Goal: Information Seeking & Learning: Learn about a topic

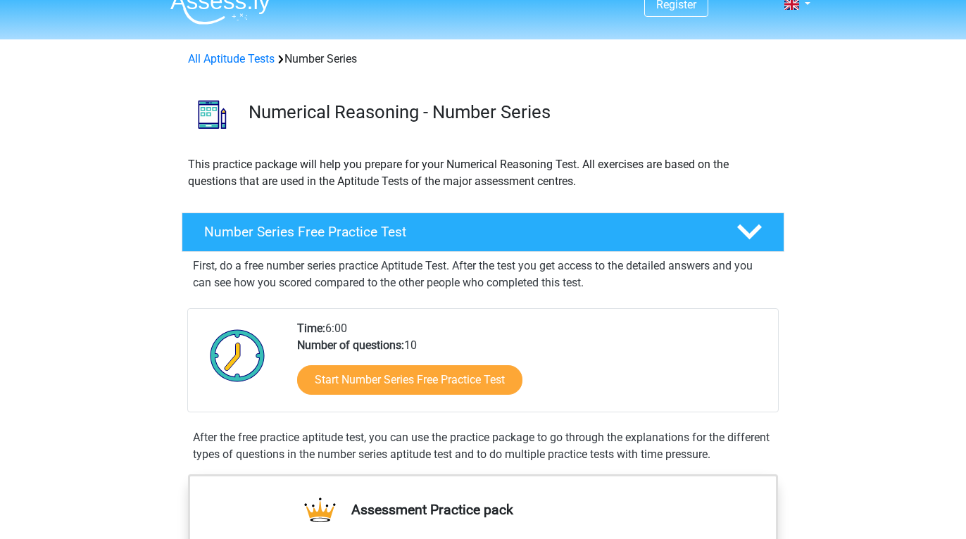
scroll to position [71, 0]
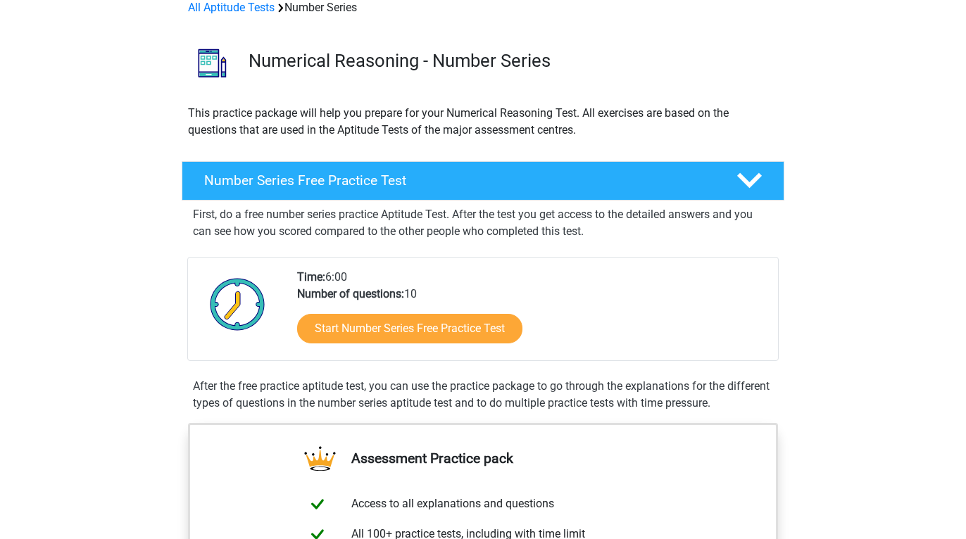
click at [351, 344] on div "Start Number Series Free Practice Test" at bounding box center [532, 332] width 470 height 58
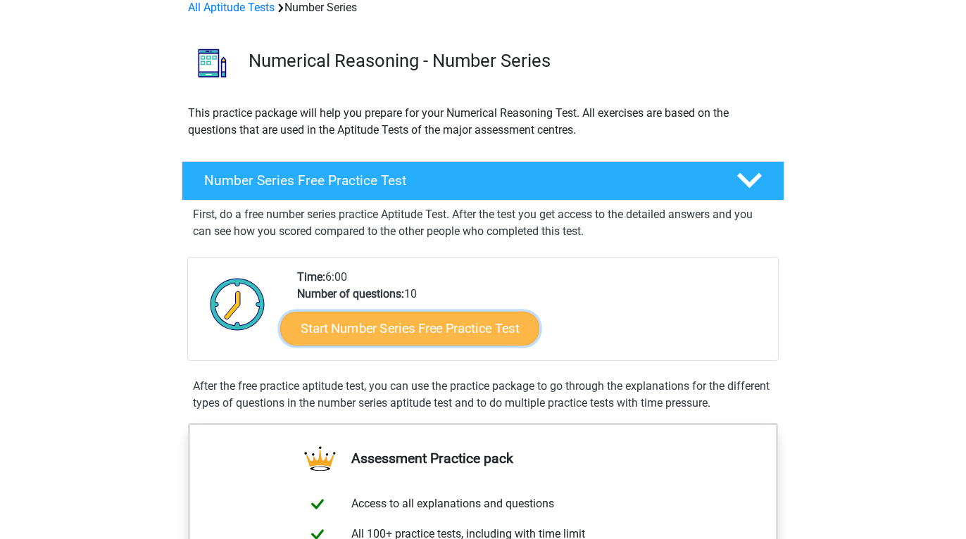
click at [344, 331] on link "Start Number Series Free Practice Test" at bounding box center [409, 328] width 259 height 34
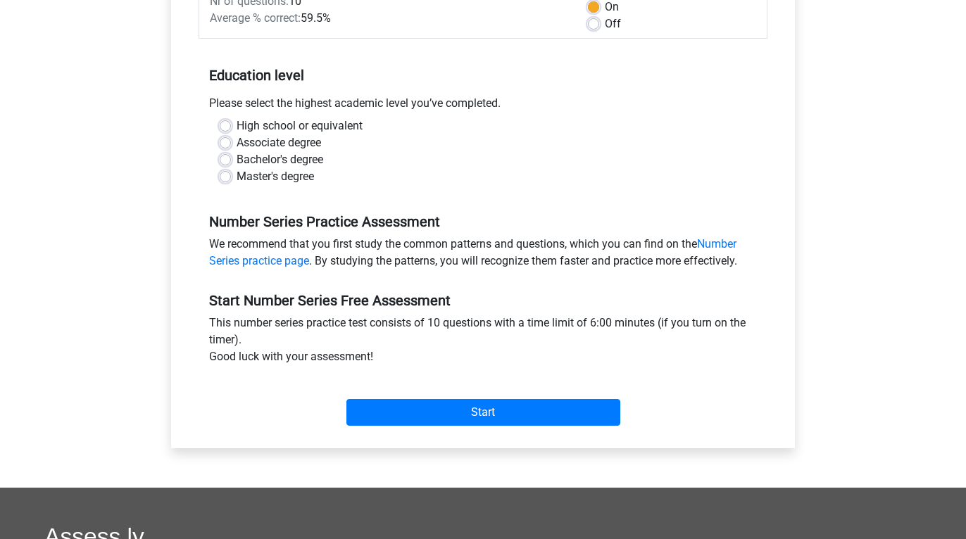
scroll to position [225, 0]
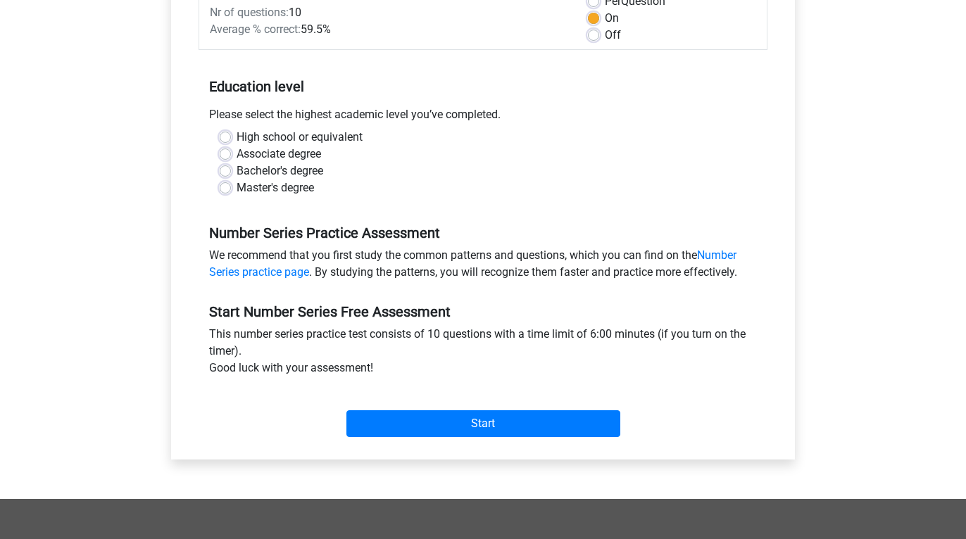
click at [278, 174] on label "Bachelor's degree" at bounding box center [280, 171] width 87 height 17
click at [231, 174] on input "Bachelor's degree" at bounding box center [225, 170] width 11 height 14
radio input "true"
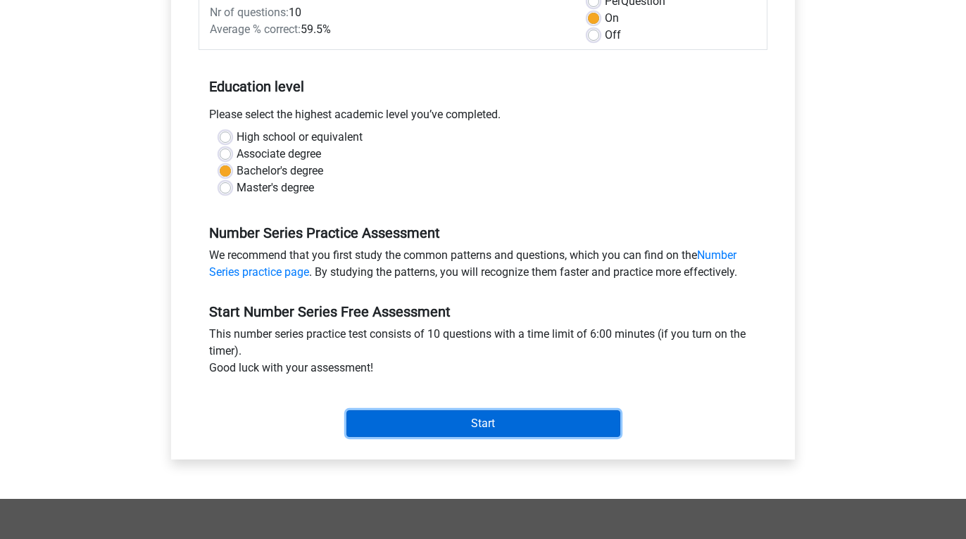
click at [411, 419] on input "Start" at bounding box center [483, 423] width 274 height 27
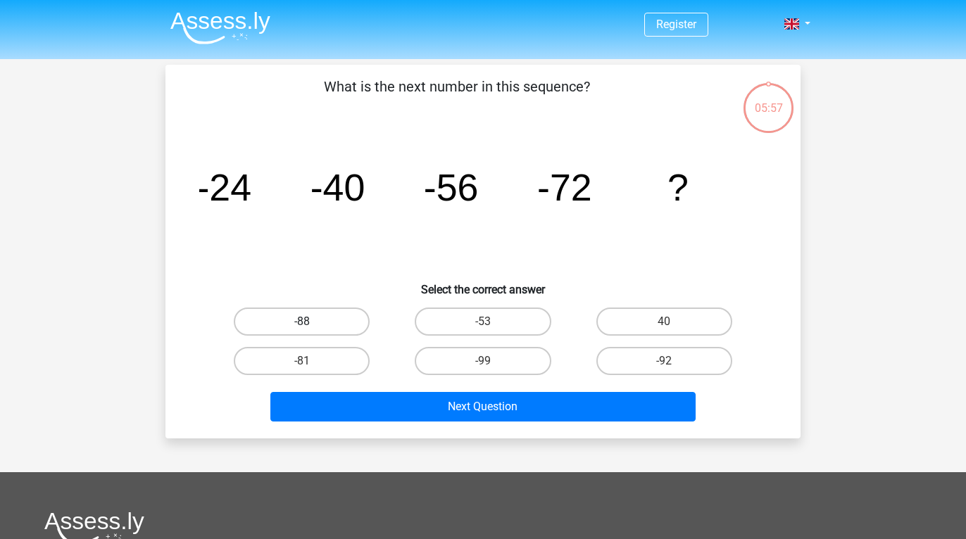
click at [335, 326] on label "-88" at bounding box center [302, 322] width 136 height 28
click at [311, 326] on input "-88" at bounding box center [306, 326] width 9 height 9
radio input "true"
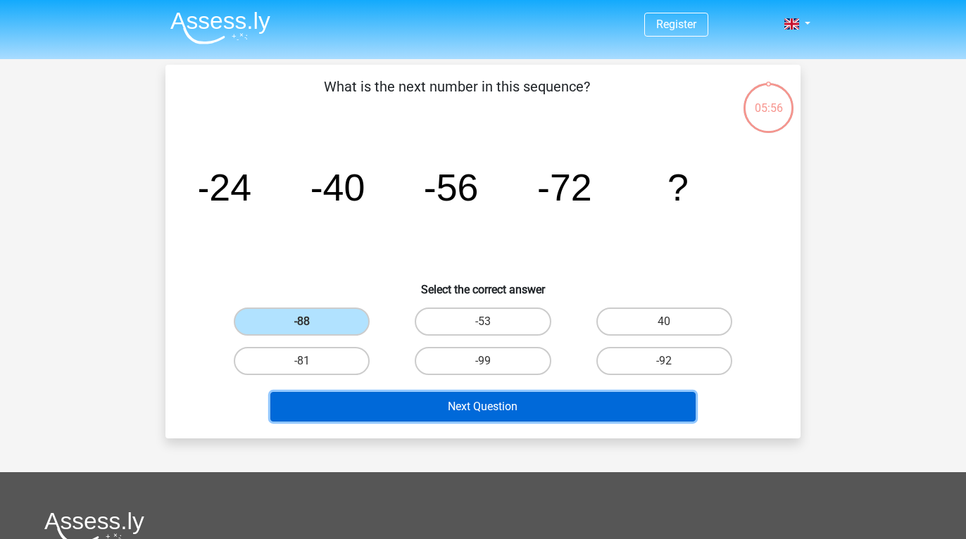
click at [383, 408] on button "Next Question" at bounding box center [483, 407] width 426 height 30
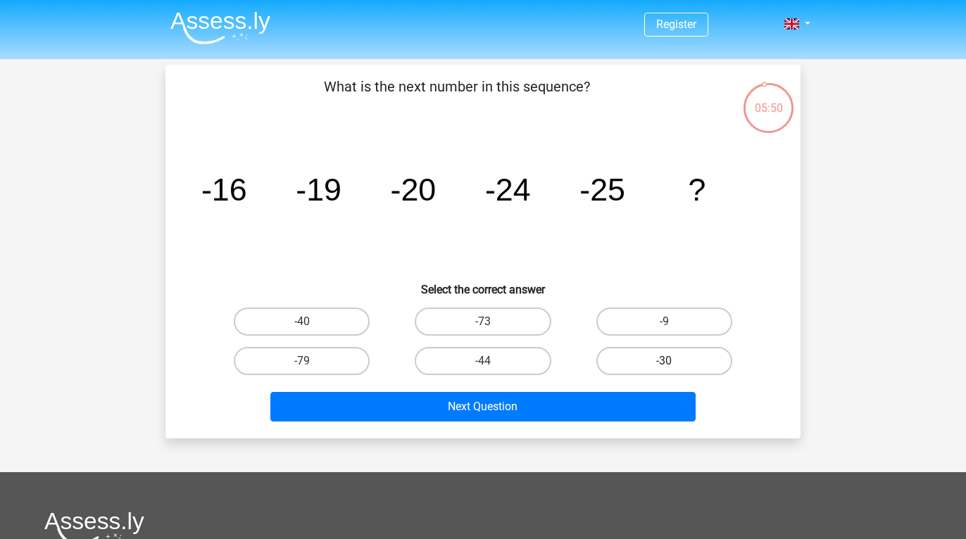
click at [646, 369] on label "-30" at bounding box center [664, 361] width 136 height 28
click at [664, 369] on input "-30" at bounding box center [668, 365] width 9 height 9
radio input "true"
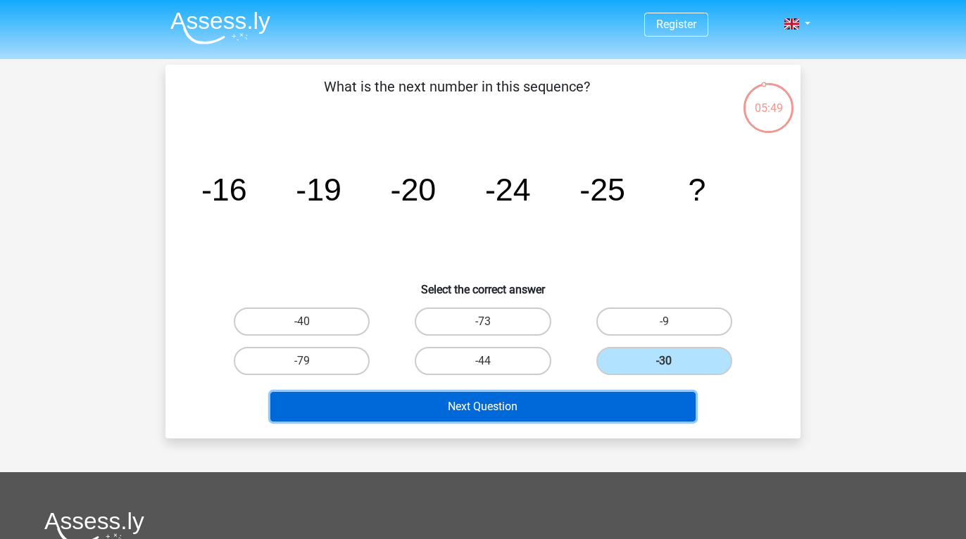
click at [586, 408] on button "Next Question" at bounding box center [483, 407] width 426 height 30
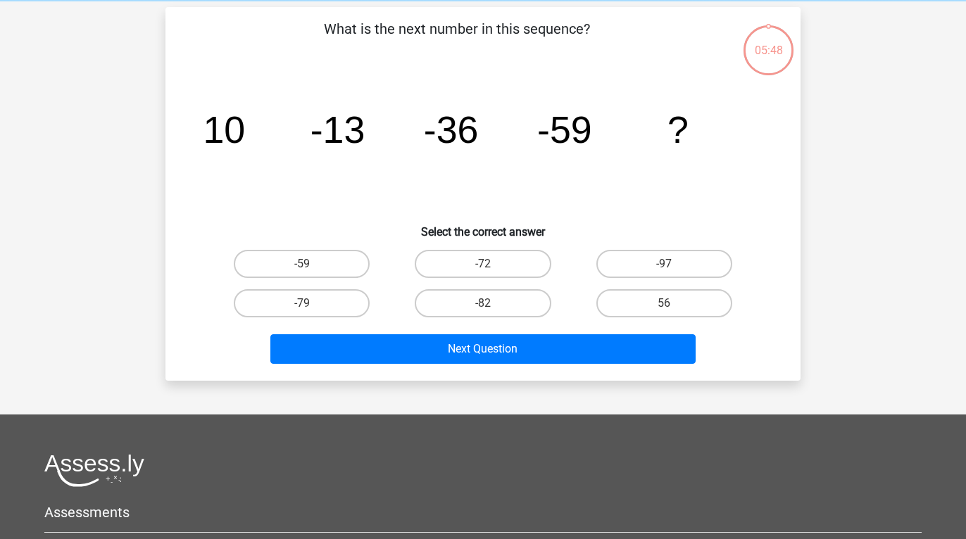
scroll to position [65, 0]
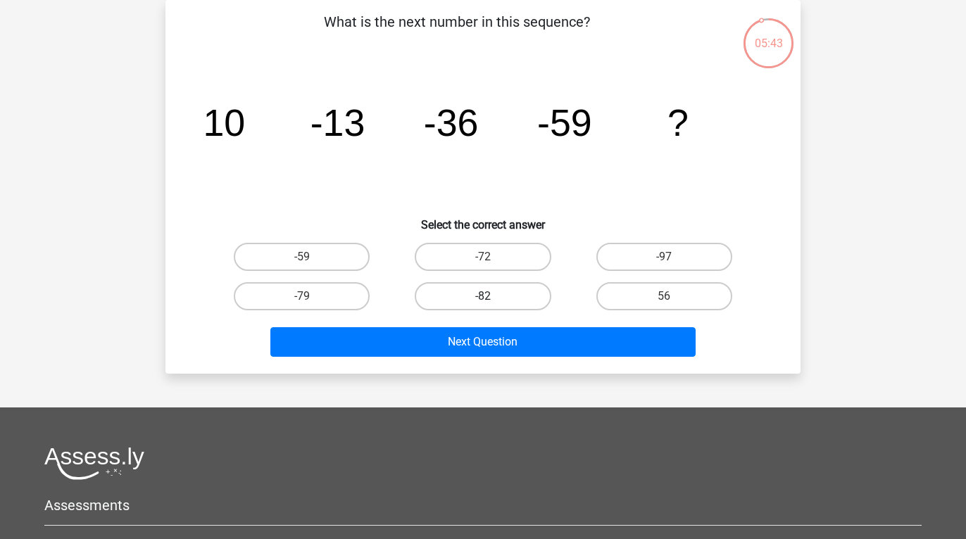
click at [520, 303] on label "-82" at bounding box center [483, 296] width 136 height 28
click at [492, 303] on input "-82" at bounding box center [487, 300] width 9 height 9
radio input "true"
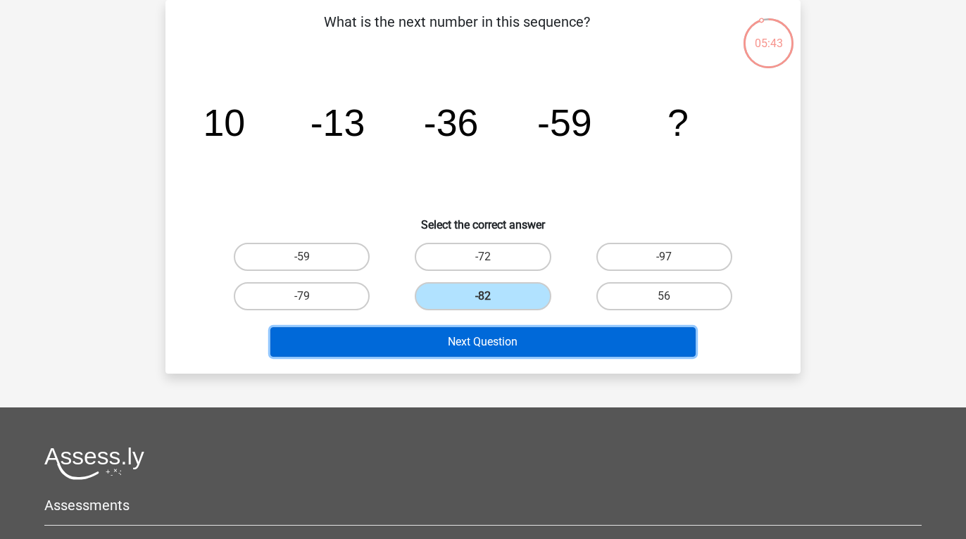
click at [508, 340] on button "Next Question" at bounding box center [483, 342] width 426 height 30
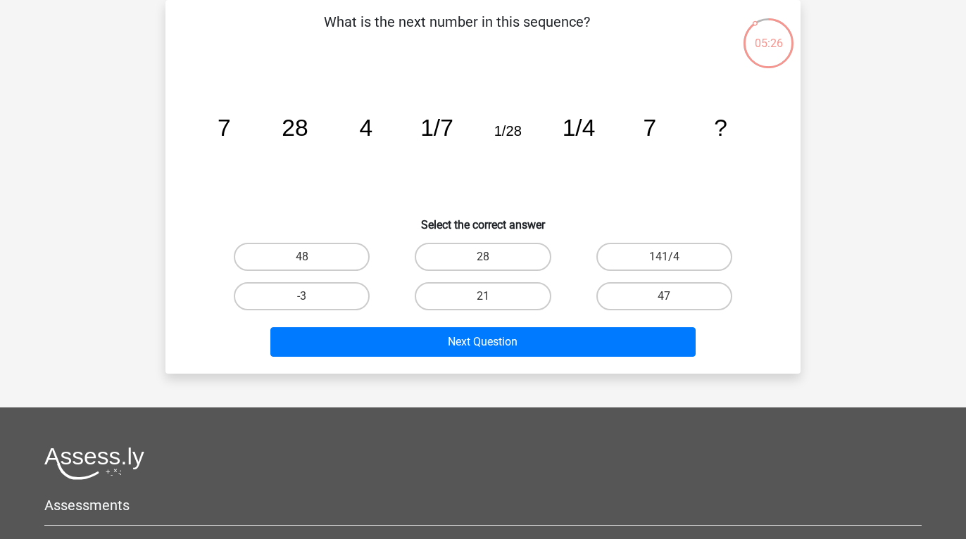
click at [525, 241] on div "28" at bounding box center [482, 256] width 181 height 39
click at [521, 253] on label "28" at bounding box center [483, 257] width 136 height 28
click at [492, 257] on input "28" at bounding box center [487, 261] width 9 height 9
radio input "true"
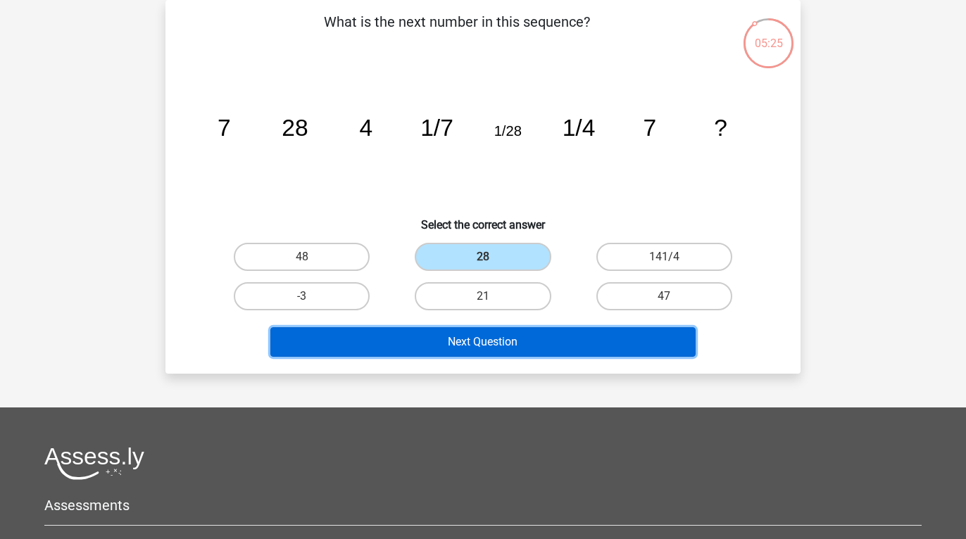
click at [515, 353] on button "Next Question" at bounding box center [483, 342] width 426 height 30
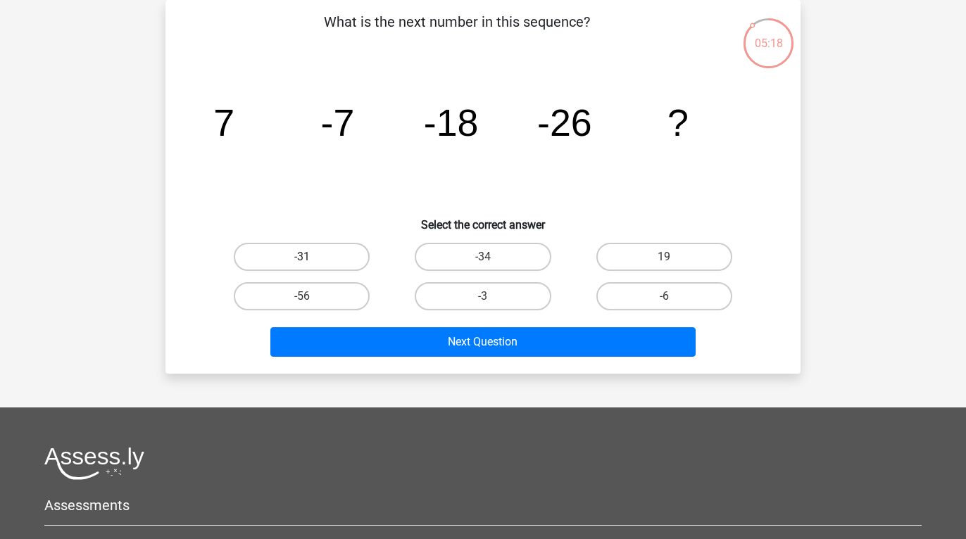
click at [286, 256] on label "-31" at bounding box center [302, 257] width 136 height 28
click at [302, 257] on input "-31" at bounding box center [306, 261] width 9 height 9
radio input "true"
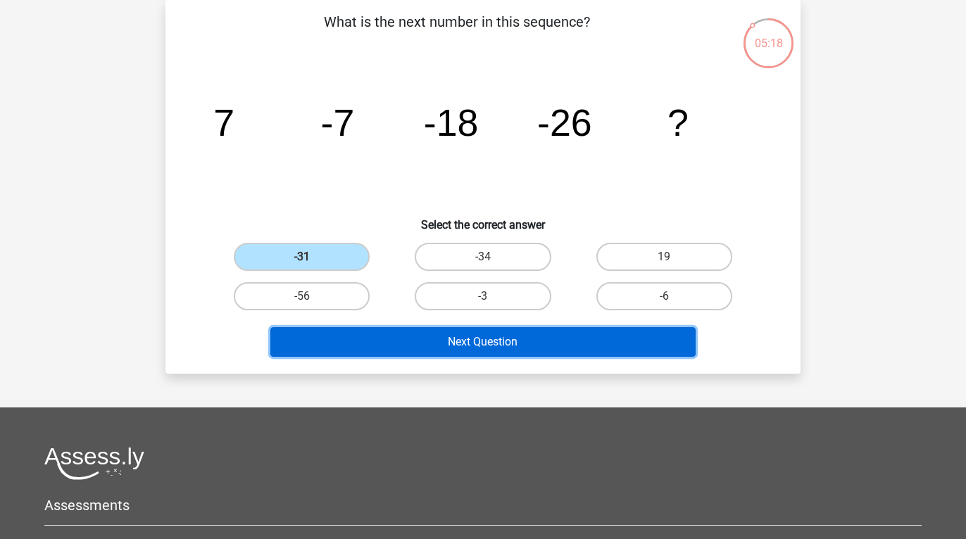
click at [348, 347] on button "Next Question" at bounding box center [483, 342] width 426 height 30
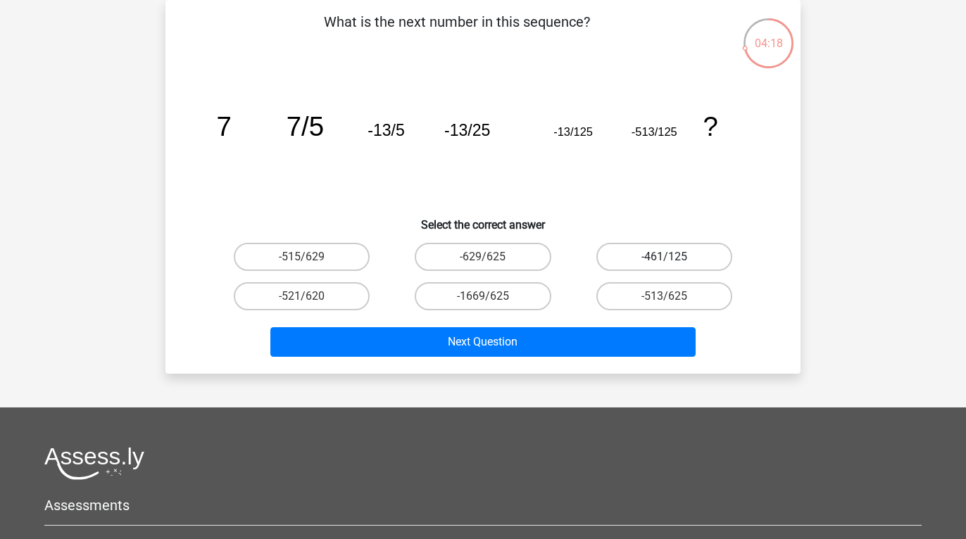
click at [659, 254] on label "-461/125" at bounding box center [664, 257] width 136 height 28
click at [664, 257] on input "-461/125" at bounding box center [668, 261] width 9 height 9
radio input "true"
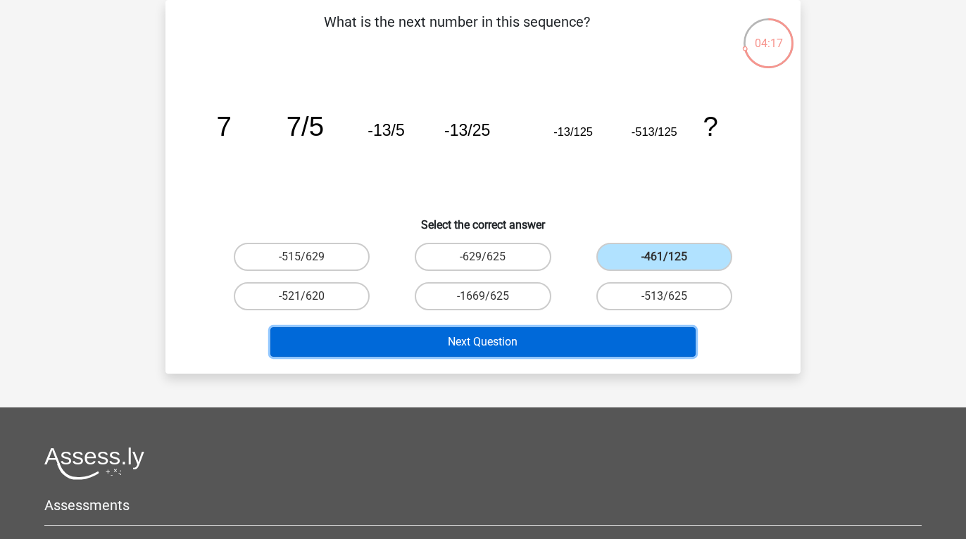
click at [587, 348] on button "Next Question" at bounding box center [483, 342] width 426 height 30
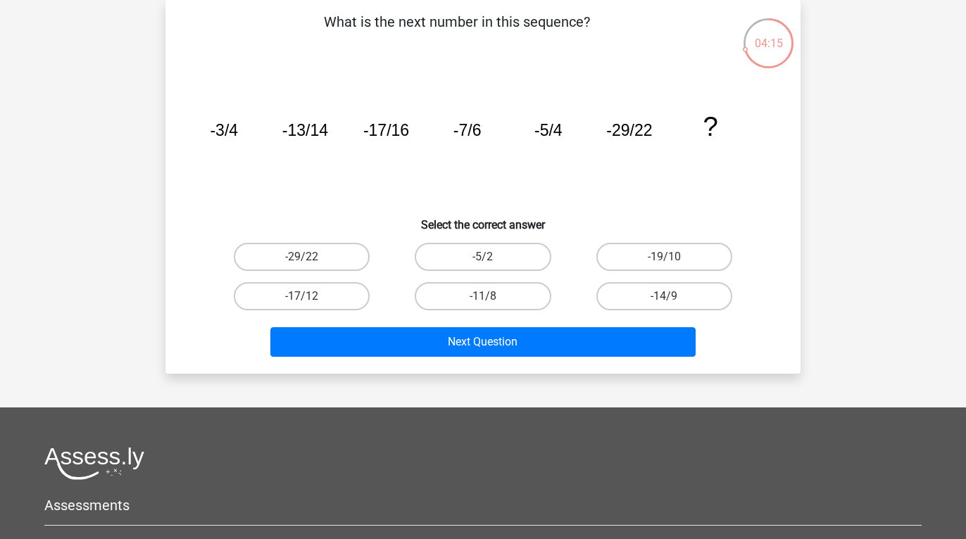
scroll to position [0, 0]
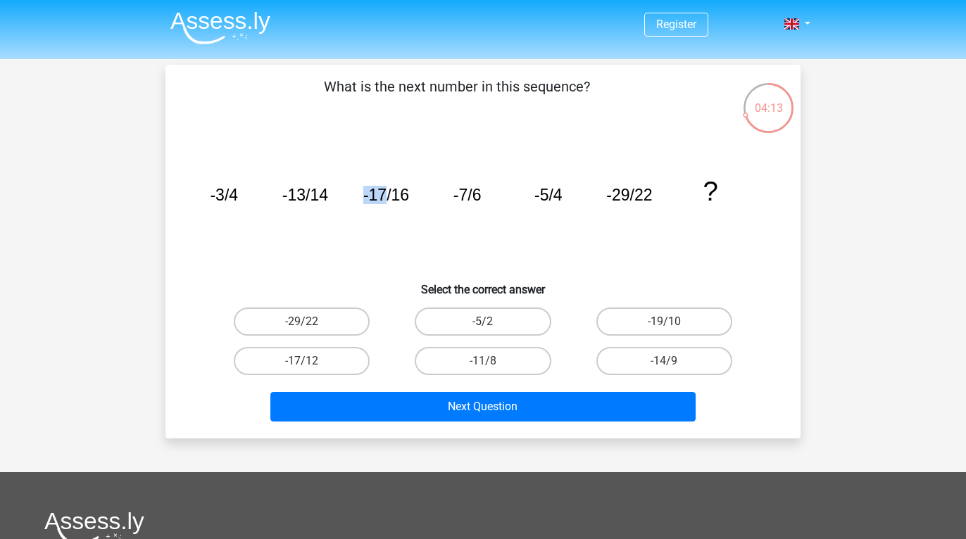
drag, startPoint x: 360, startPoint y: 177, endPoint x: 389, endPoint y: 215, distance: 47.3
click at [389, 215] on icon "image/svg+xml -3/4 -13/14 -17/16 -7/6 -5/4 -29/22 ?" at bounding box center [482, 201] width 567 height 142
click at [481, 364] on label "-11/8" at bounding box center [483, 361] width 136 height 28
click at [483, 364] on input "-11/8" at bounding box center [487, 365] width 9 height 9
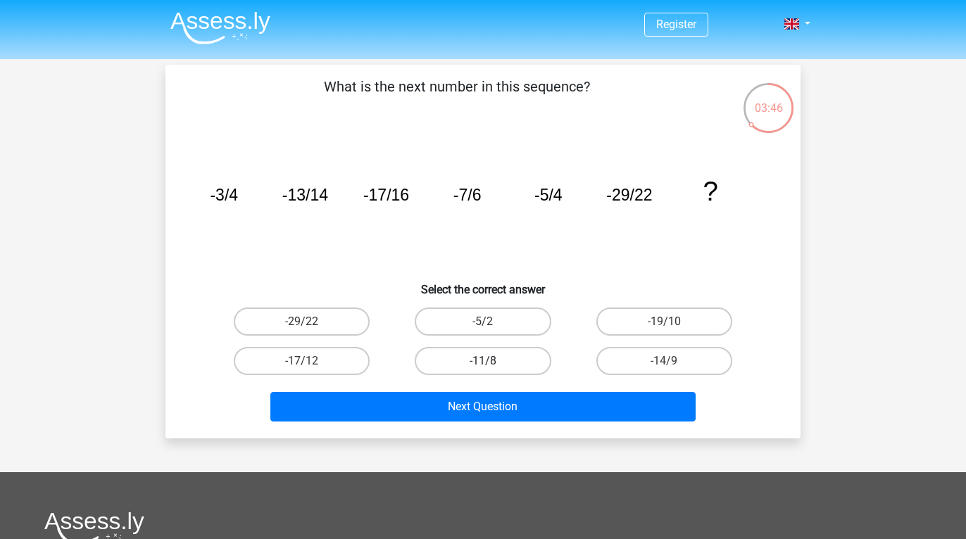
radio input "true"
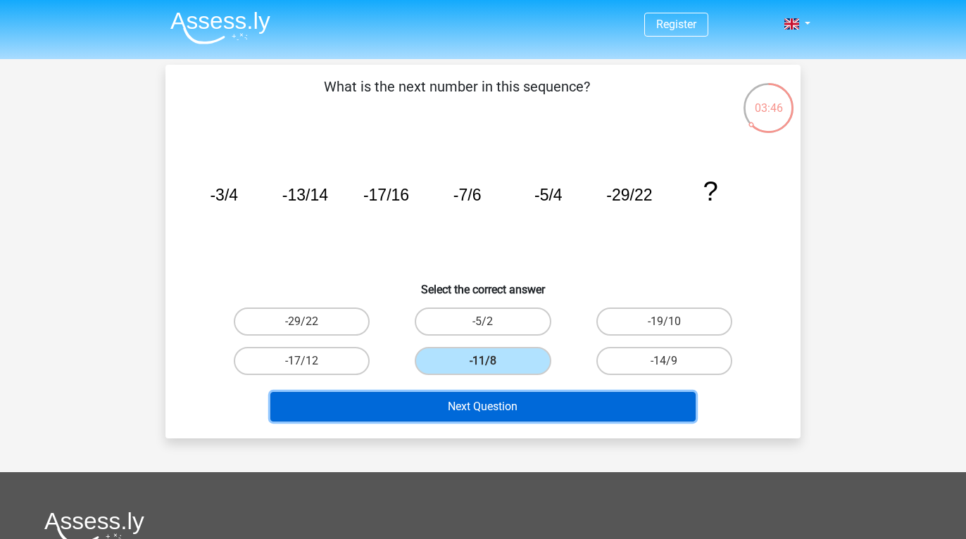
click at [481, 406] on button "Next Question" at bounding box center [483, 407] width 426 height 30
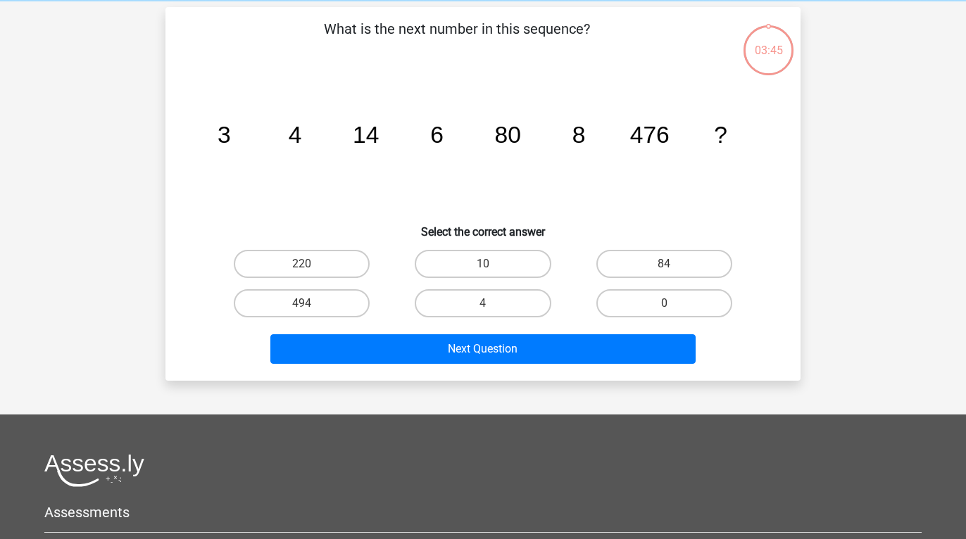
scroll to position [65, 0]
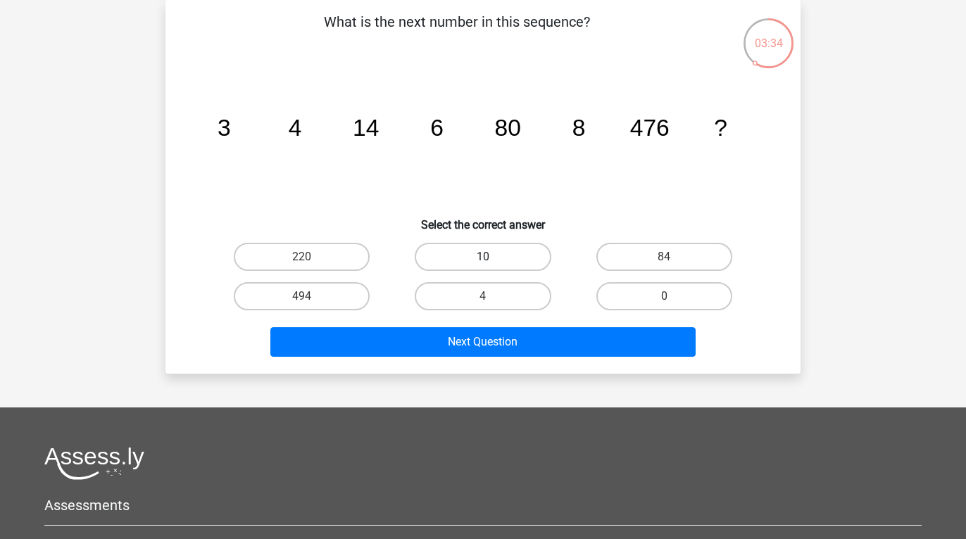
click at [512, 246] on label "10" at bounding box center [483, 257] width 136 height 28
click at [492, 257] on input "10" at bounding box center [487, 261] width 9 height 9
radio input "true"
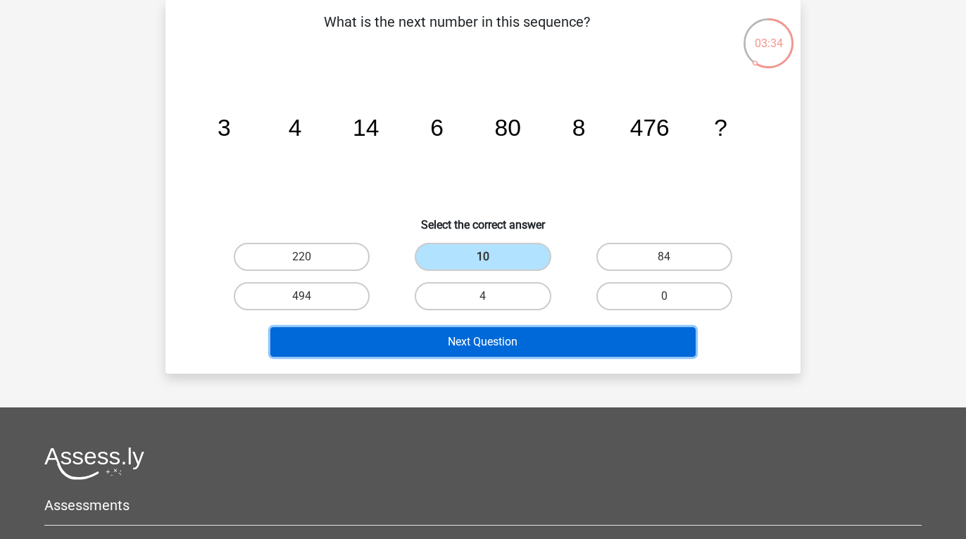
click at [502, 347] on button "Next Question" at bounding box center [483, 342] width 426 height 30
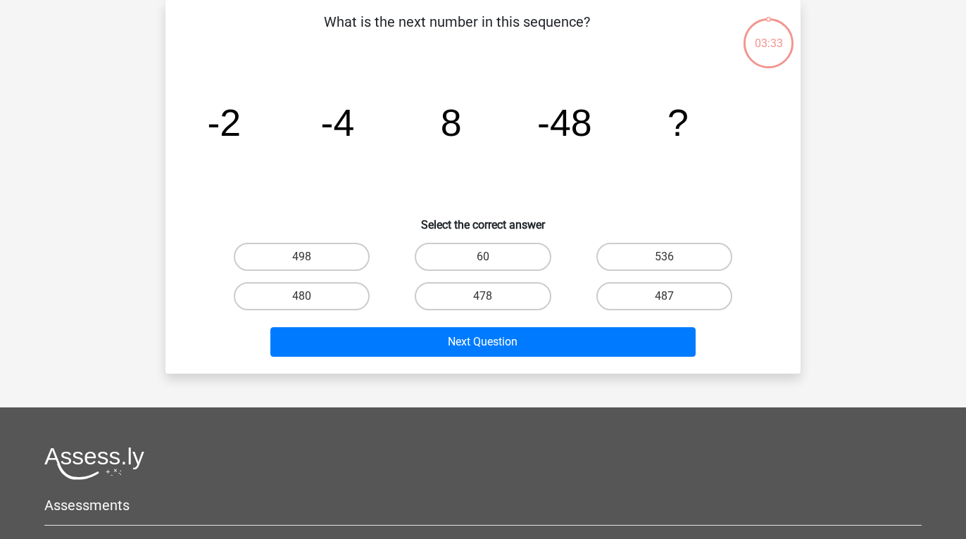
scroll to position [61, 0]
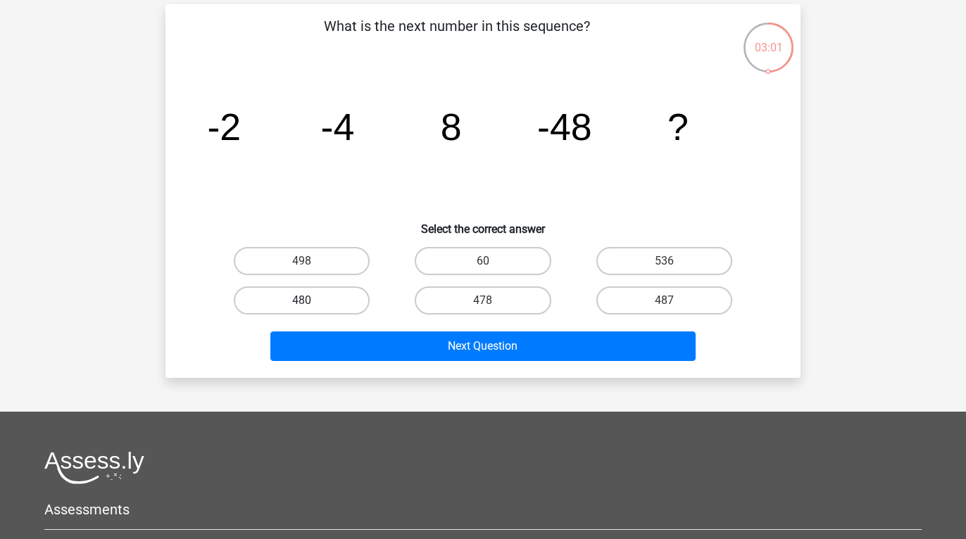
click at [301, 297] on label "480" at bounding box center [302, 300] width 136 height 28
click at [302, 301] on input "480" at bounding box center [306, 305] width 9 height 9
radio input "true"
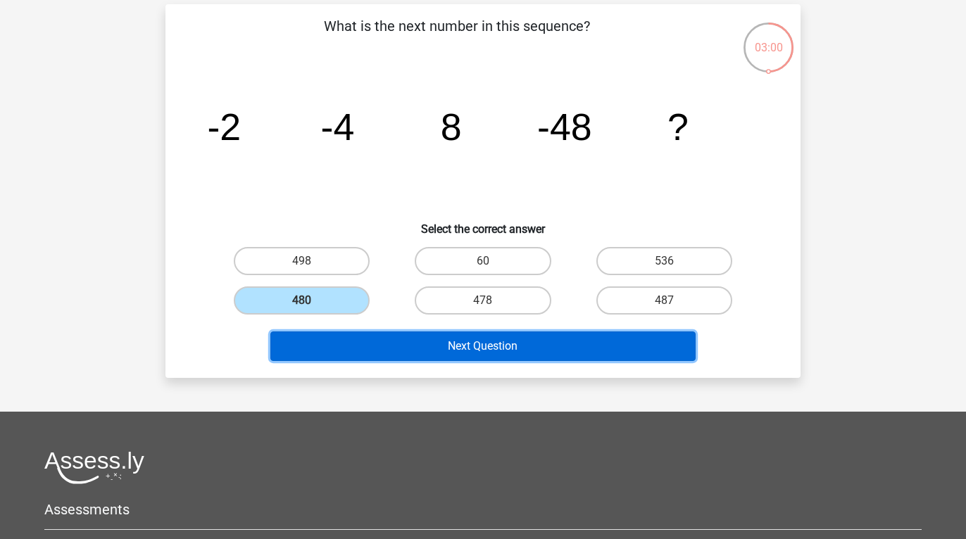
click at [350, 339] on button "Next Question" at bounding box center [483, 347] width 426 height 30
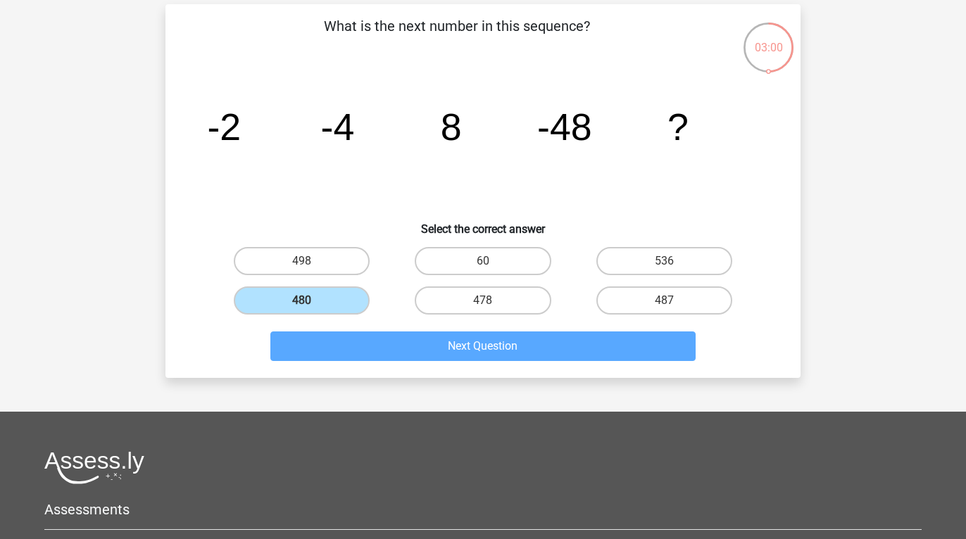
scroll to position [65, 0]
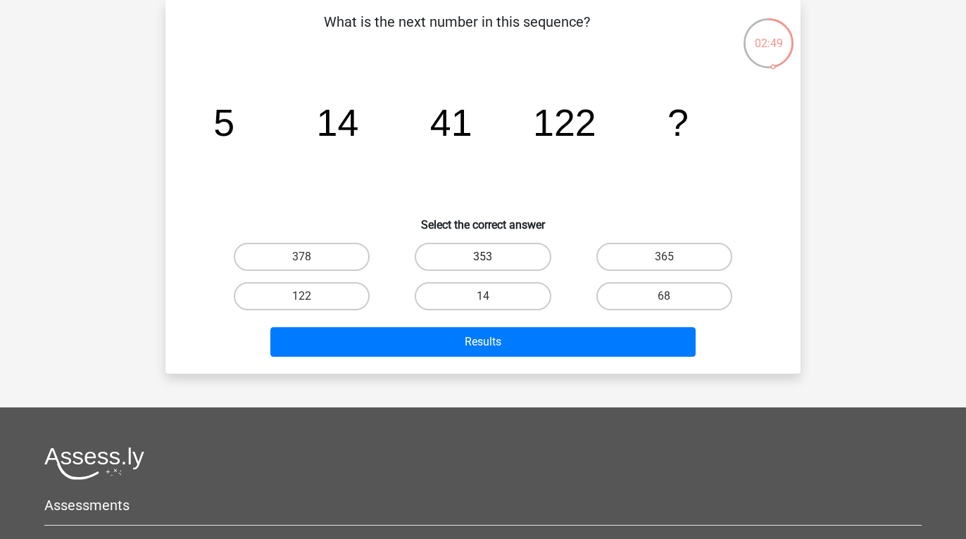
click at [497, 255] on label "353" at bounding box center [483, 257] width 136 height 28
click at [492, 257] on input "353" at bounding box center [487, 261] width 9 height 9
radio input "true"
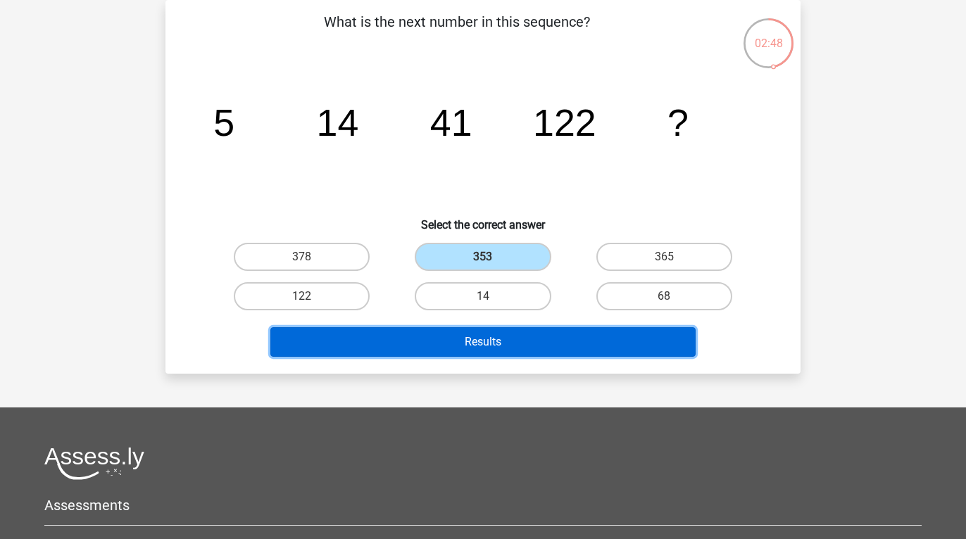
click at [503, 333] on button "Results" at bounding box center [483, 342] width 426 height 30
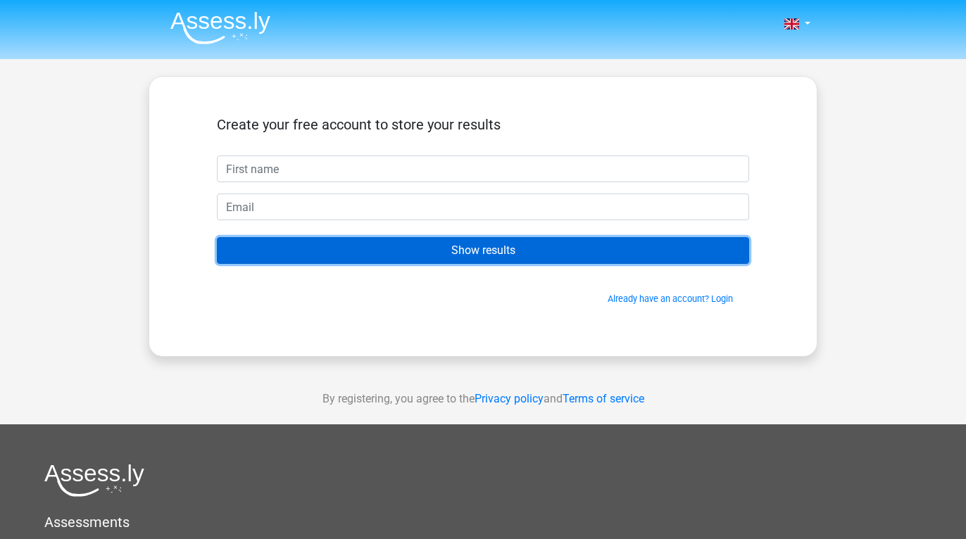
click at [482, 258] on input "Show results" at bounding box center [483, 250] width 532 height 27
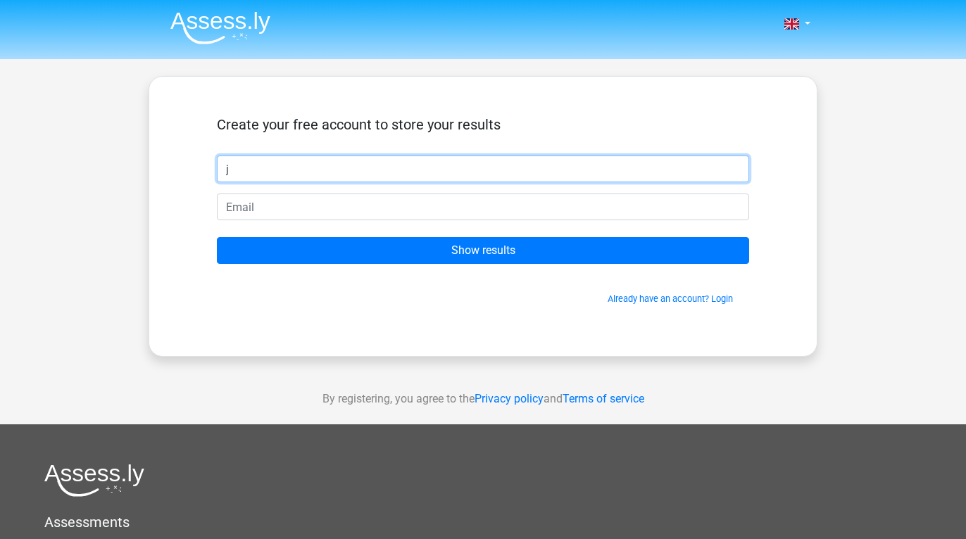
type input "j"
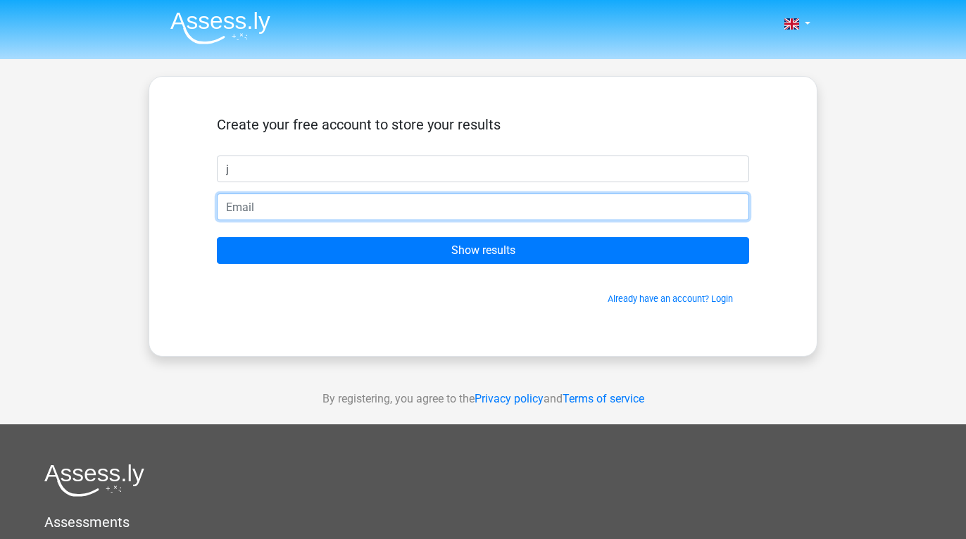
click at [401, 208] on input "email" at bounding box center [483, 207] width 532 height 27
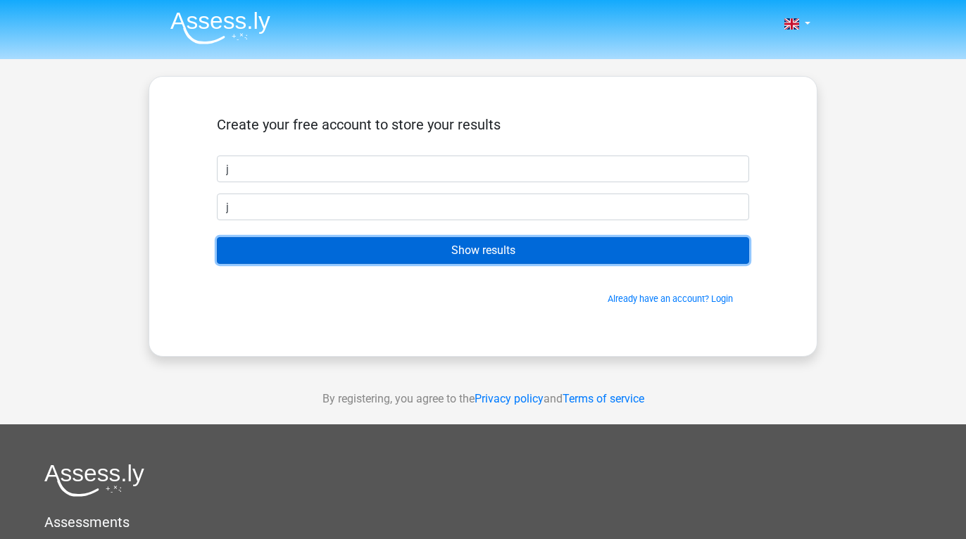
click at [475, 256] on input "Show results" at bounding box center [483, 250] width 532 height 27
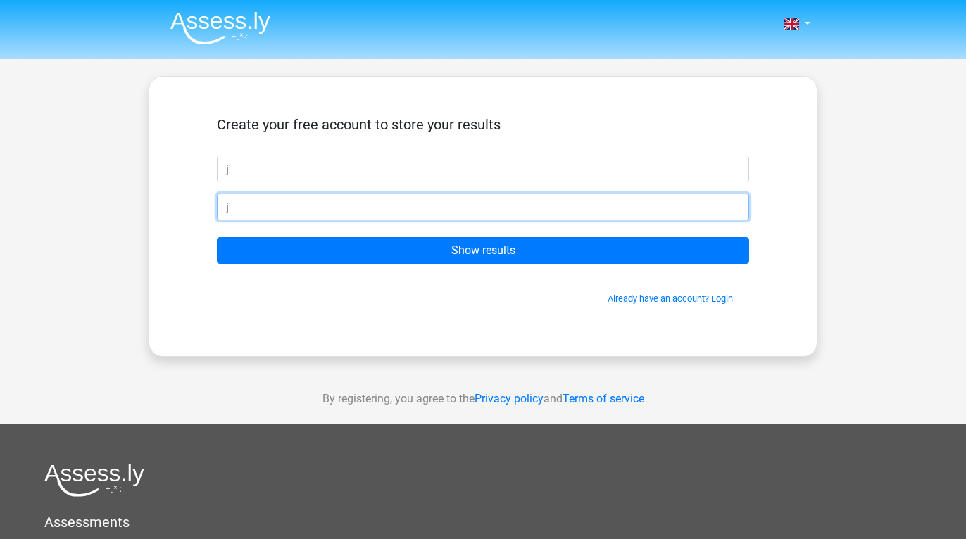
click at [346, 196] on input "j" at bounding box center [483, 207] width 532 height 27
click at [370, 200] on input "j" at bounding box center [483, 207] width 532 height 27
click at [367, 210] on input "j" at bounding box center [483, 207] width 532 height 27
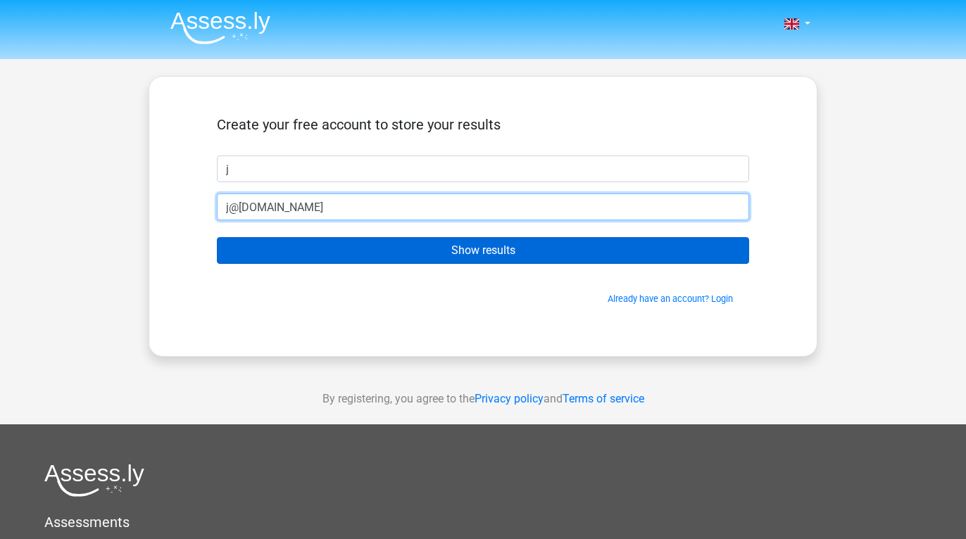
type input "j@gmail.com"
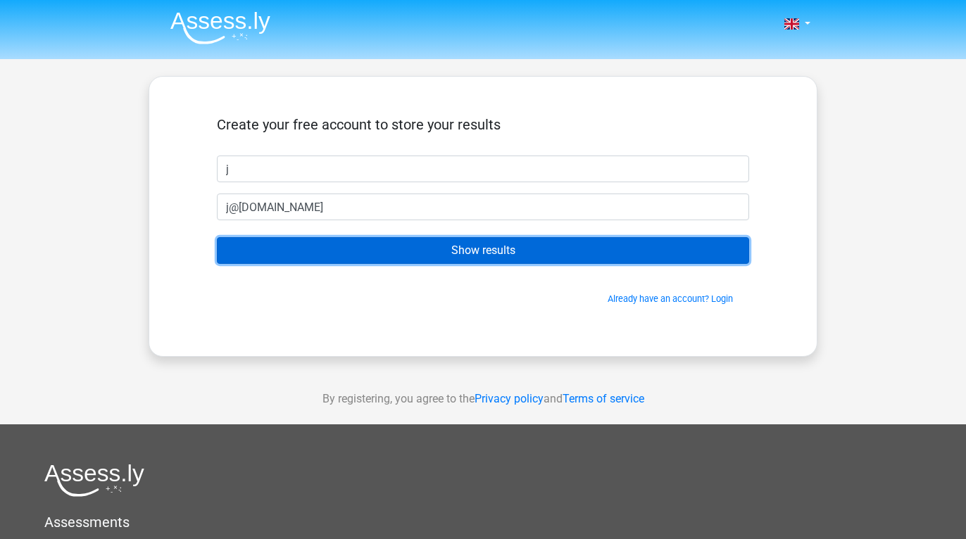
click at [431, 248] on input "Show results" at bounding box center [483, 250] width 532 height 27
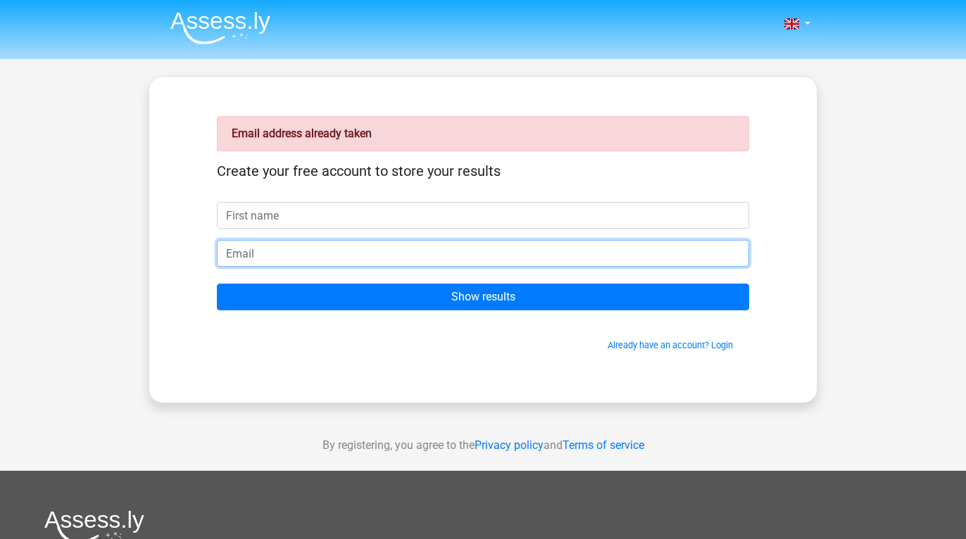
click at [430, 249] on input "email" at bounding box center [483, 253] width 532 height 27
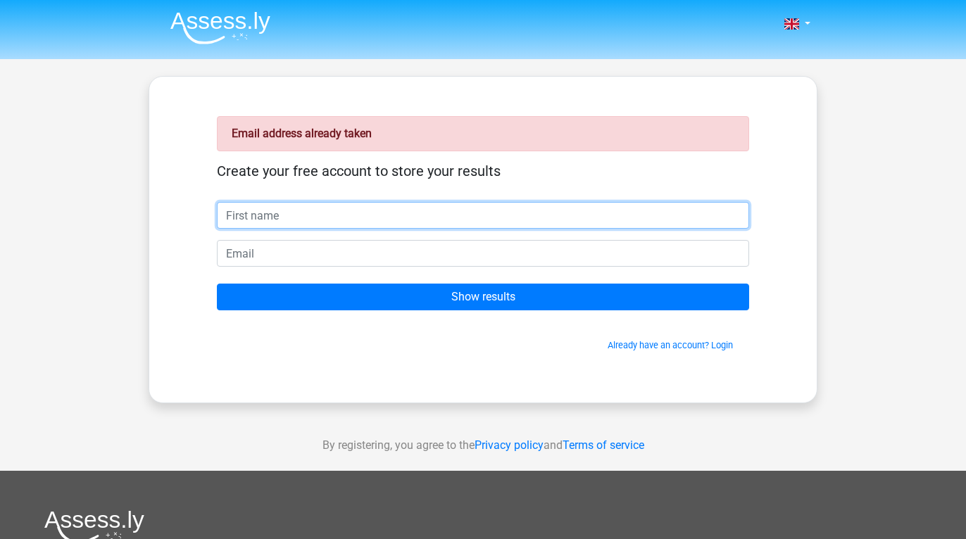
click at [372, 214] on input "text" at bounding box center [483, 215] width 532 height 27
type input "j"
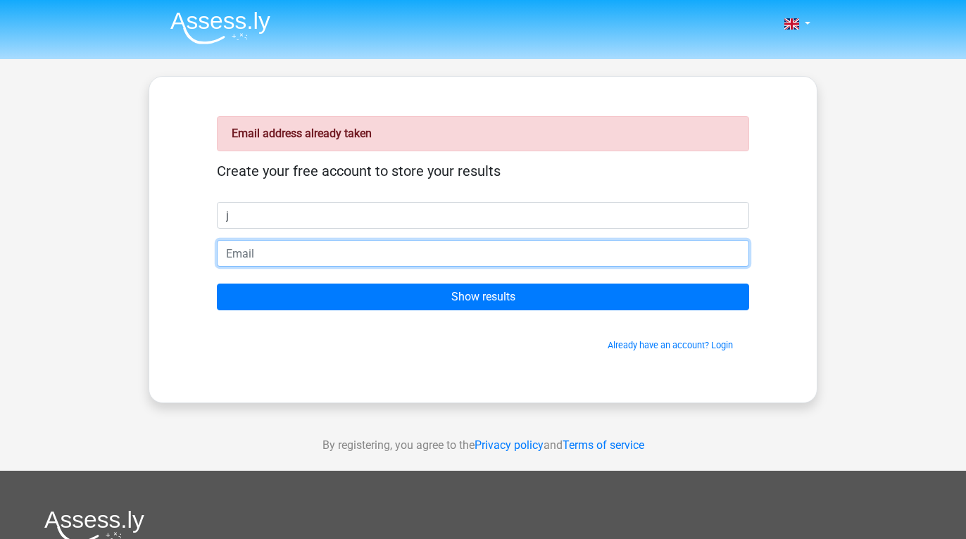
click at [369, 255] on input "email" at bounding box center [483, 253] width 532 height 27
click at [326, 244] on input "email" at bounding box center [483, 253] width 532 height 27
click at [234, 255] on input "a@gmai" at bounding box center [483, 253] width 532 height 27
click at [307, 255] on input "a1111@gmai" at bounding box center [483, 253] width 532 height 27
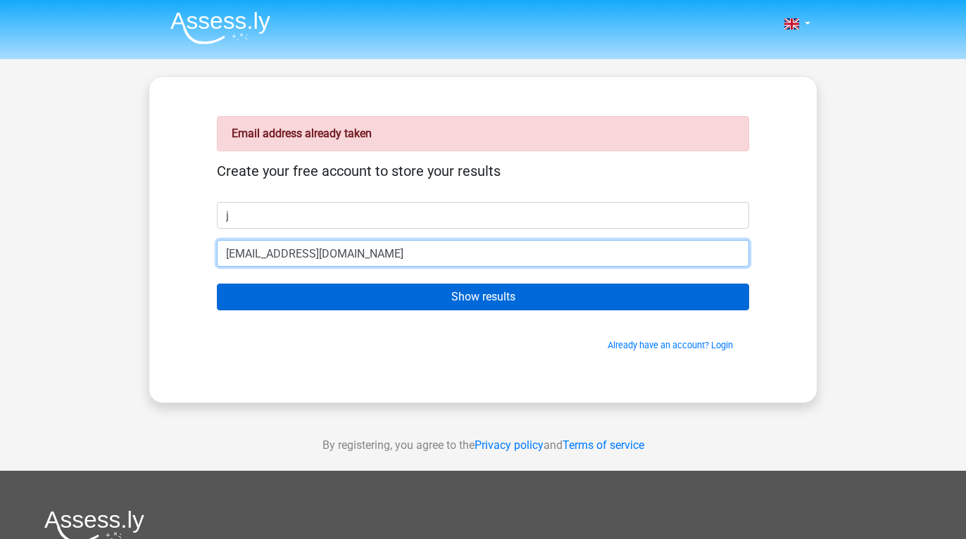
type input "[EMAIL_ADDRESS][DOMAIN_NAME]"
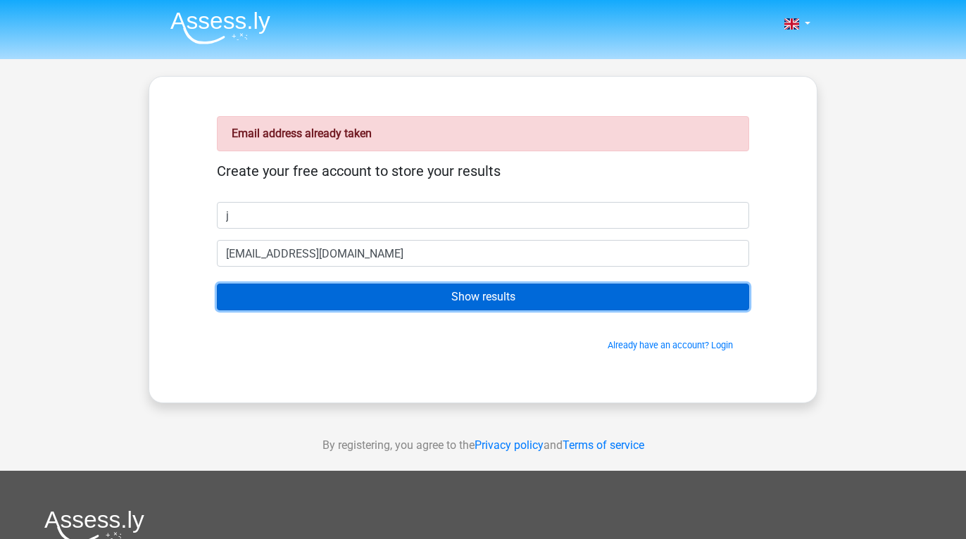
click at [334, 294] on input "Show results" at bounding box center [483, 297] width 532 height 27
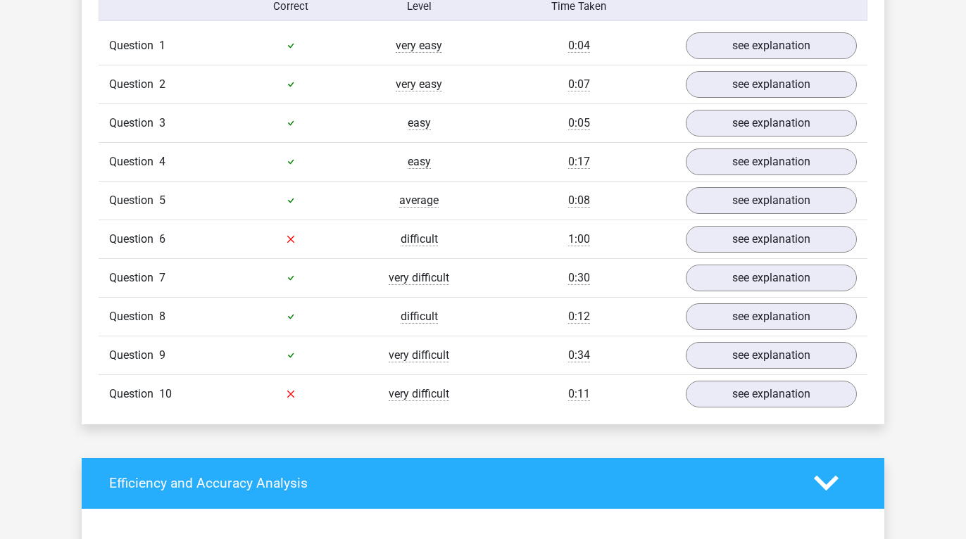
scroll to position [1202, 0]
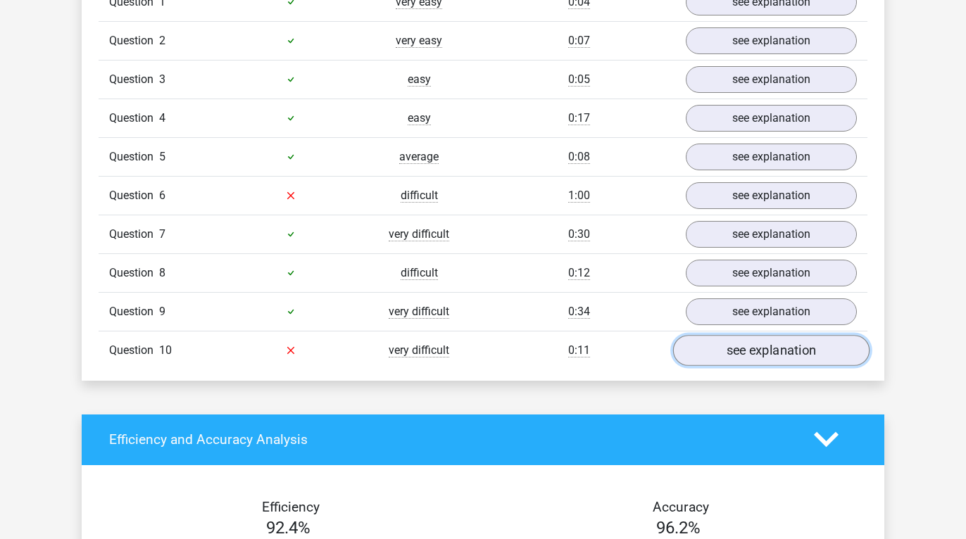
click at [703, 351] on link "see explanation" at bounding box center [771, 350] width 196 height 31
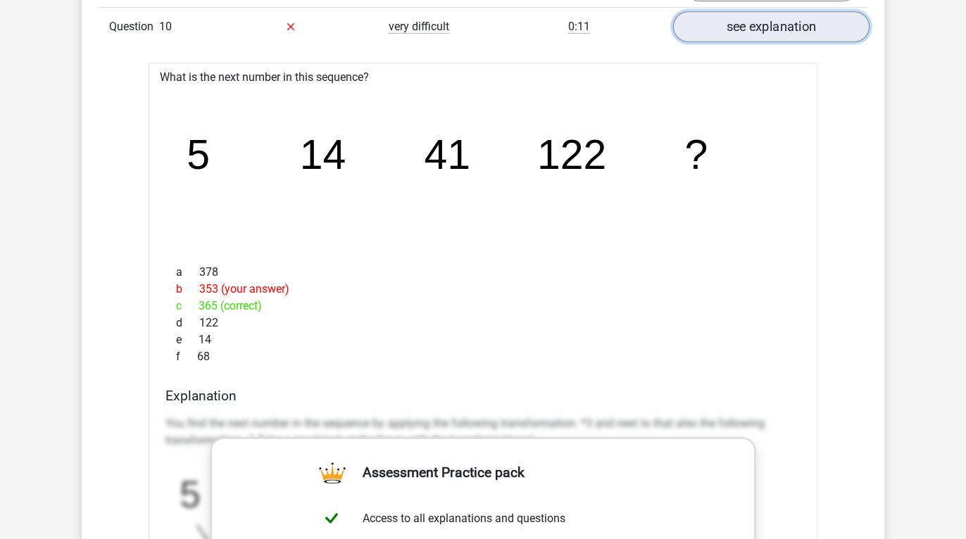
scroll to position [1468, 0]
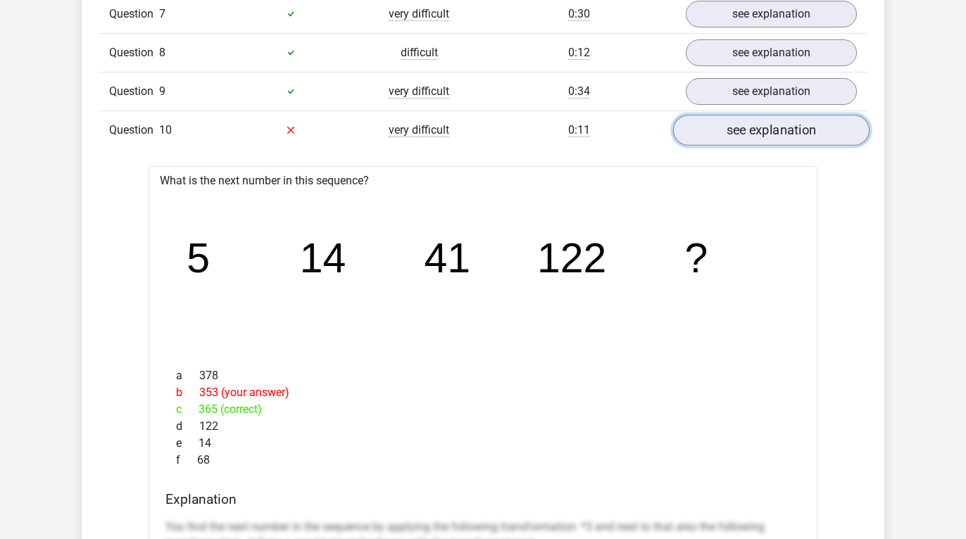
click at [745, 130] on link "see explanation" at bounding box center [771, 130] width 196 height 31
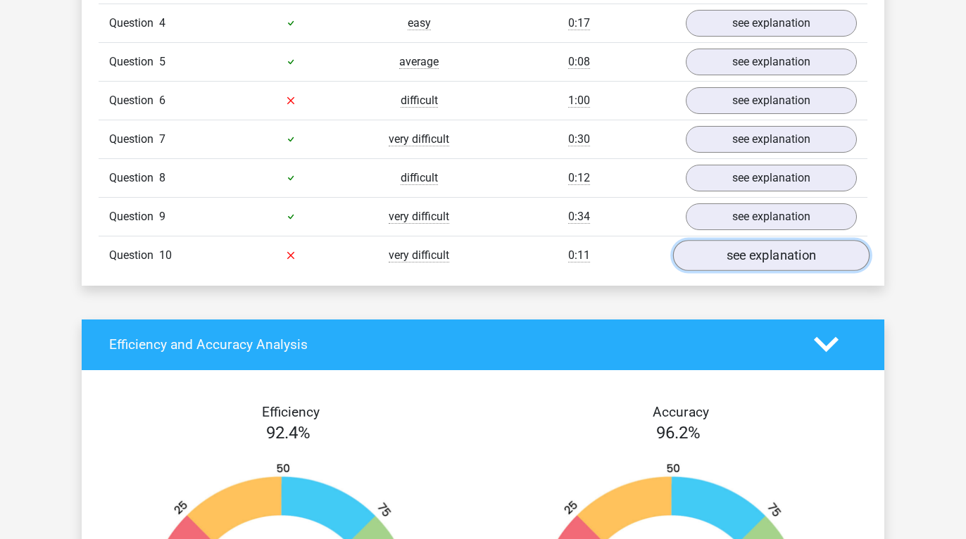
scroll to position [1276, 0]
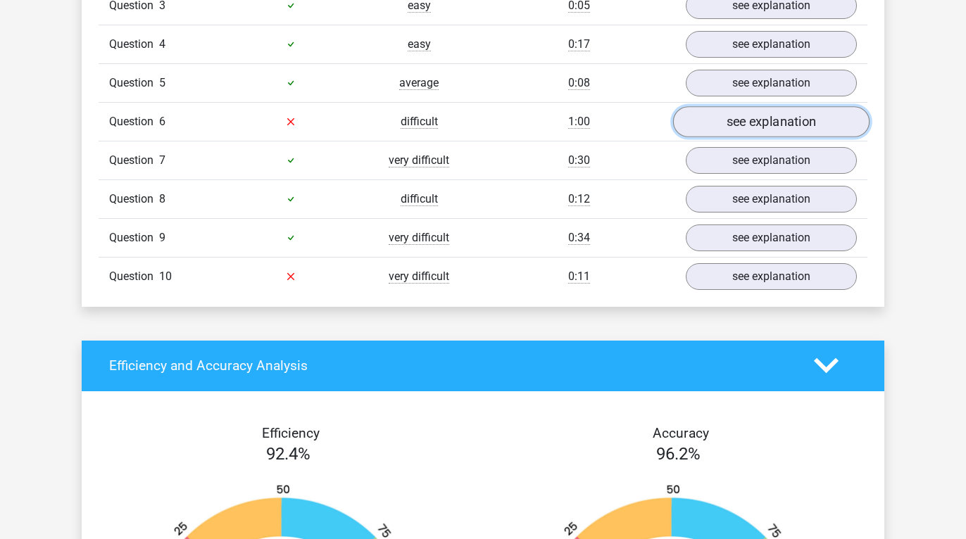
click at [758, 113] on link "see explanation" at bounding box center [771, 121] width 196 height 31
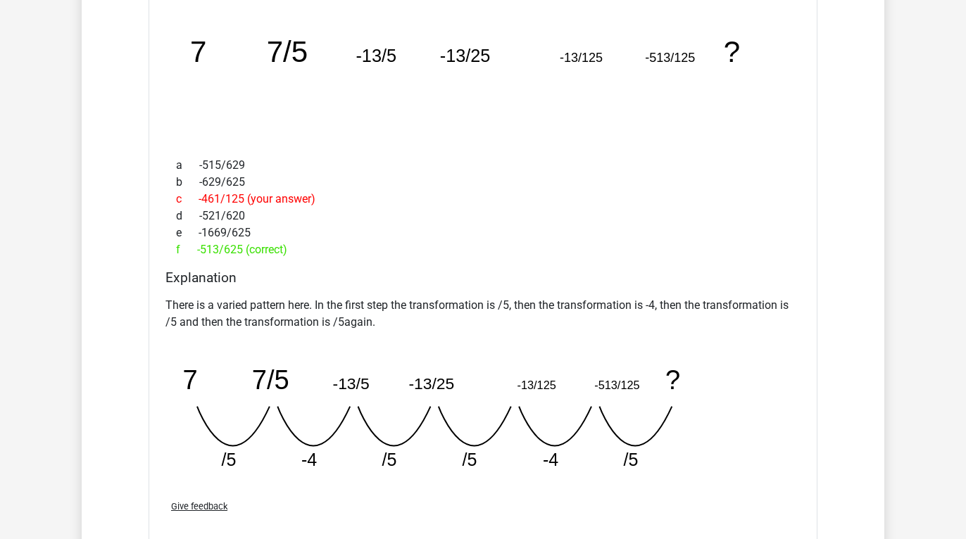
scroll to position [1493, 0]
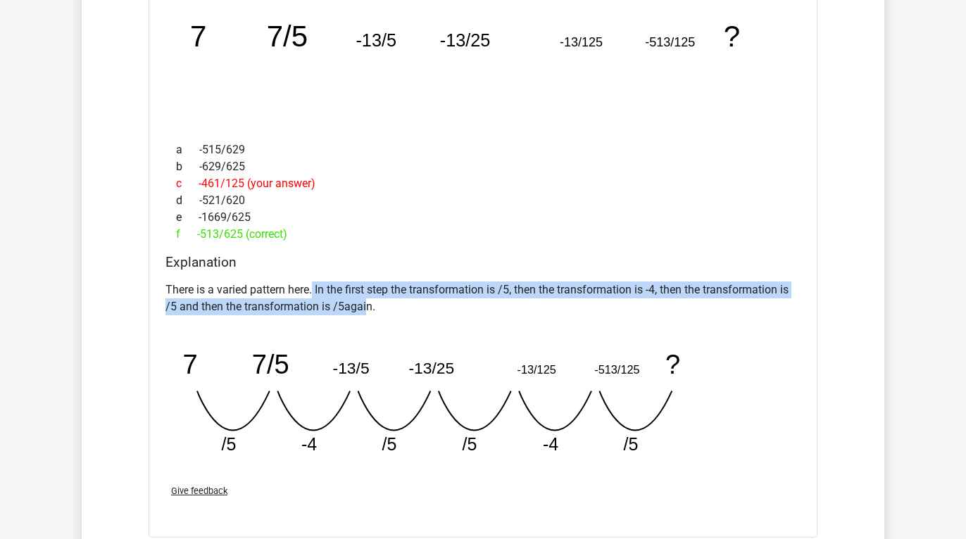
drag, startPoint x: 313, startPoint y: 285, endPoint x: 367, endPoint y: 312, distance: 60.4
click at [367, 312] on p "There is a varied pattern here. In the first step the transformation is /5, the…" at bounding box center [482, 299] width 635 height 34
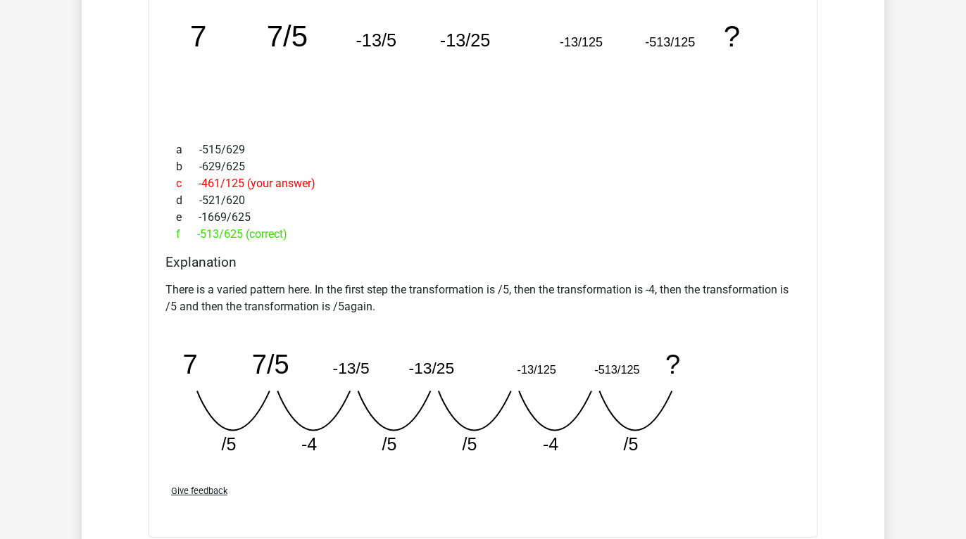
click at [367, 312] on p "There is a varied pattern here. In the first step the transformation is /5, the…" at bounding box center [482, 299] width 635 height 34
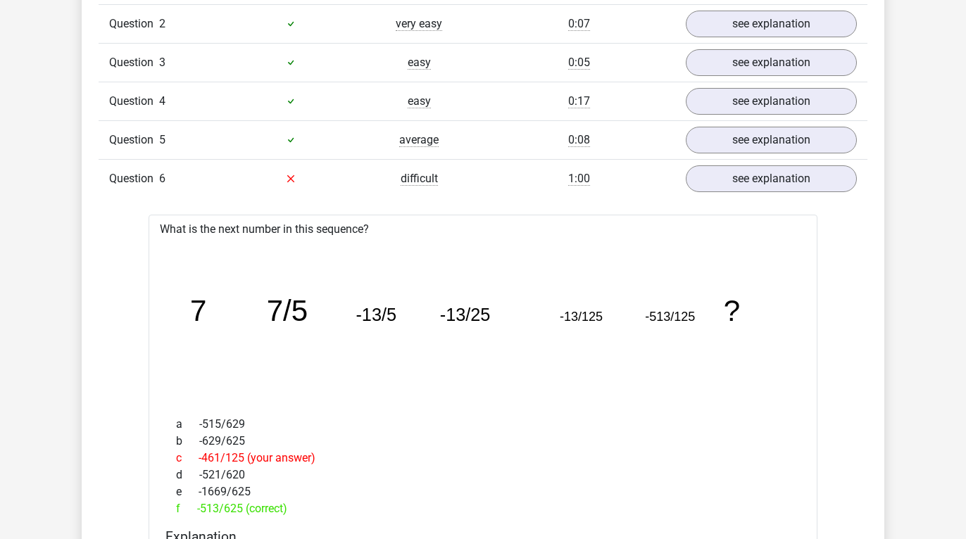
scroll to position [1193, 0]
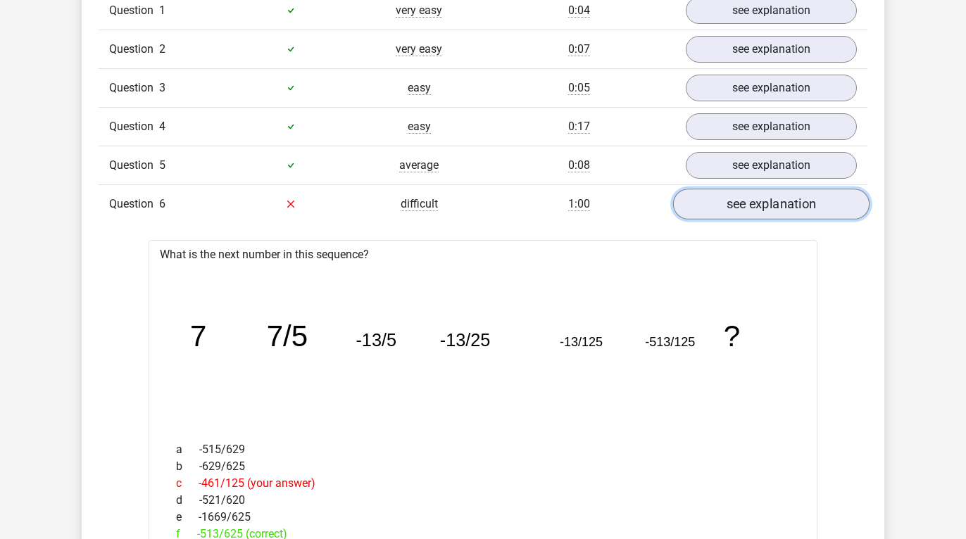
click at [752, 215] on link "see explanation" at bounding box center [771, 204] width 196 height 31
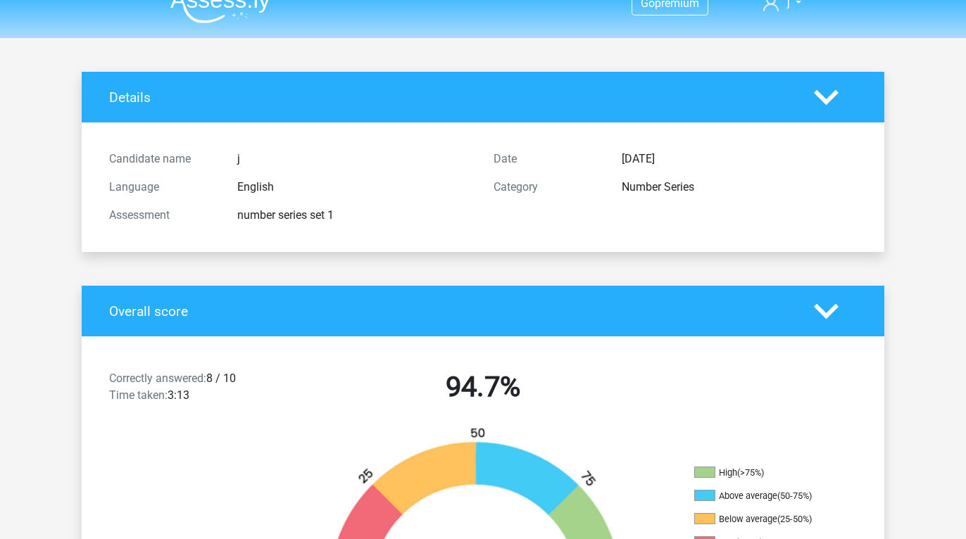
scroll to position [0, 0]
